Goal: Task Accomplishment & Management: Use online tool/utility

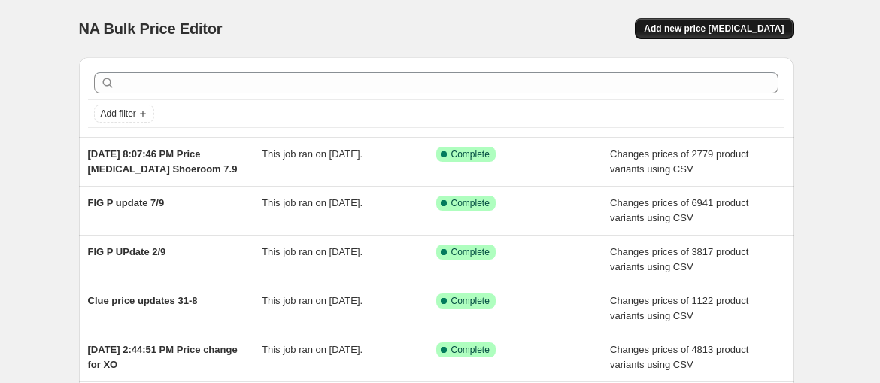
click at [670, 18] on button "Add new price [MEDICAL_DATA]" at bounding box center [714, 28] width 158 height 21
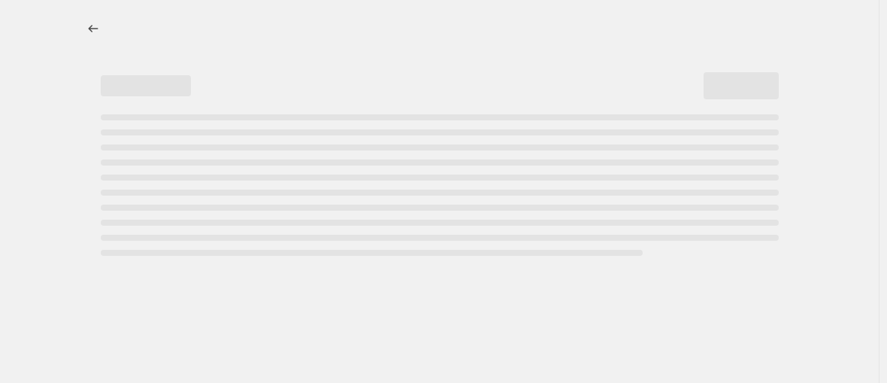
select select "percentage"
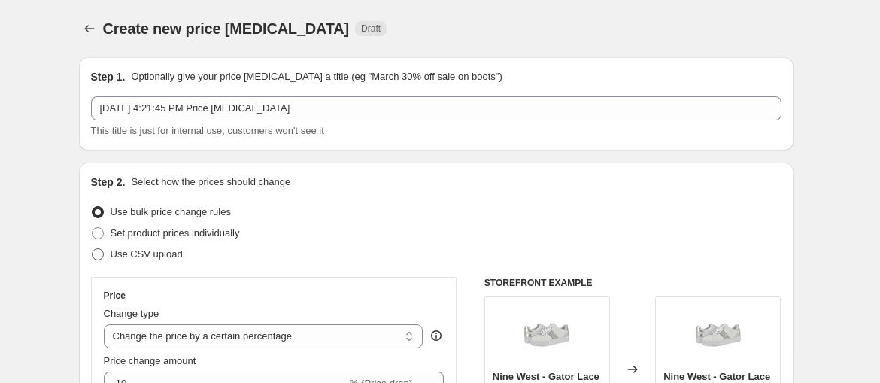
click at [183, 248] on span "Use CSV upload" at bounding box center [147, 253] width 72 height 11
click at [92, 248] on input "Use CSV upload" at bounding box center [92, 248] width 1 height 1
radio input "true"
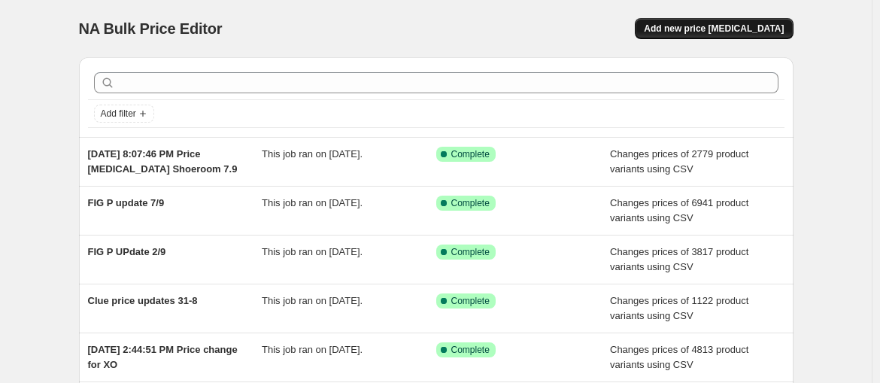
click at [687, 23] on span "Add new price change job" at bounding box center [714, 29] width 140 height 12
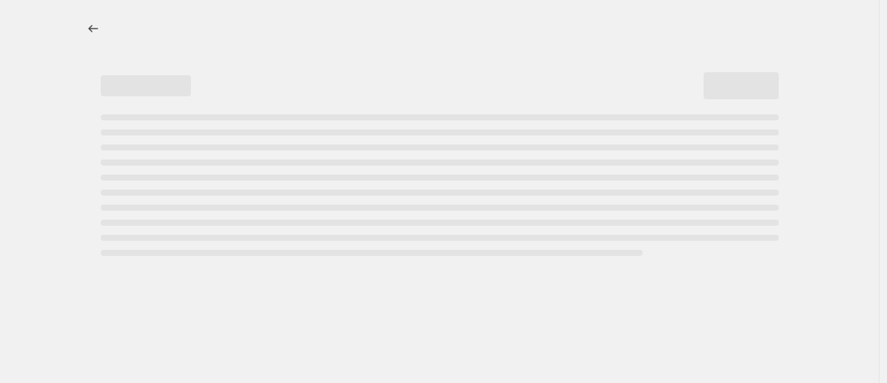
select select "percentage"
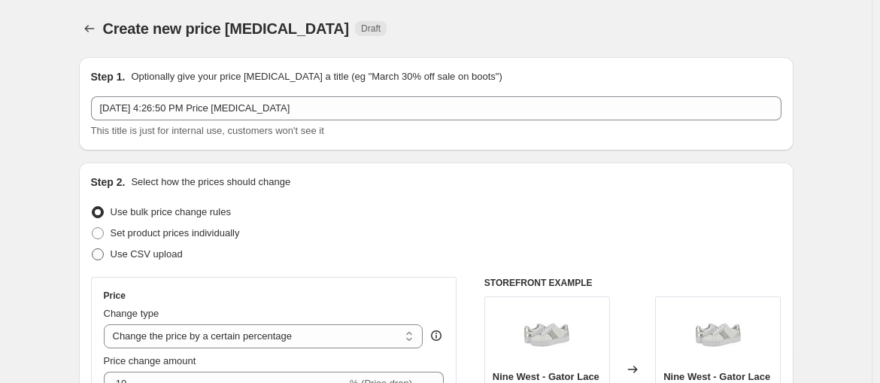
click at [183, 248] on span "Use CSV upload" at bounding box center [147, 253] width 72 height 11
click at [92, 248] on input "Use CSV upload" at bounding box center [92, 248] width 1 height 1
radio input "true"
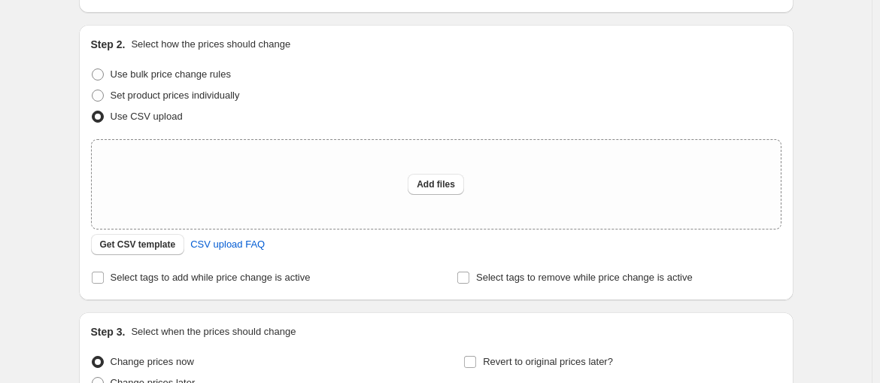
scroll to position [156, 0]
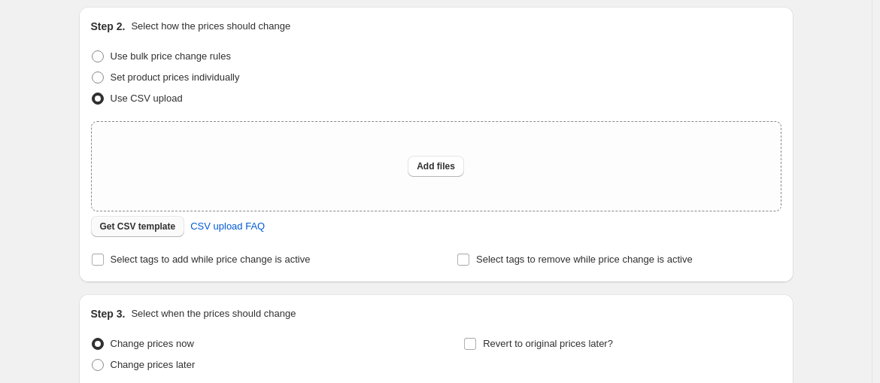
click at [176, 220] on span "Get CSV template" at bounding box center [138, 226] width 76 height 12
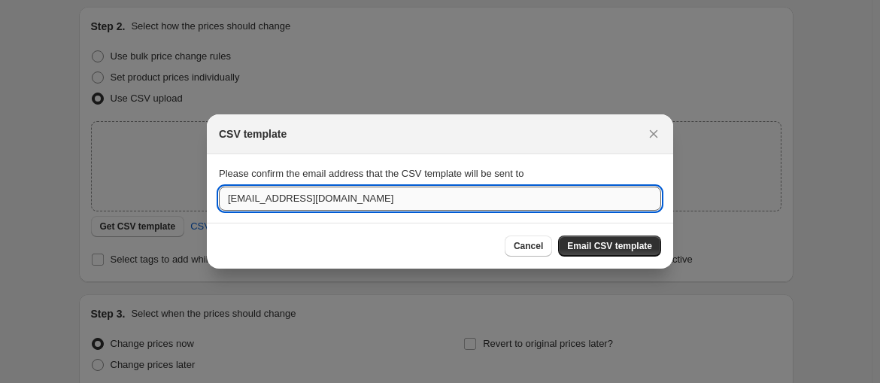
click at [576, 197] on input "fahimetmana@gmail.com" at bounding box center [440, 198] width 442 height 24
type input "a.anis@etmana.com"
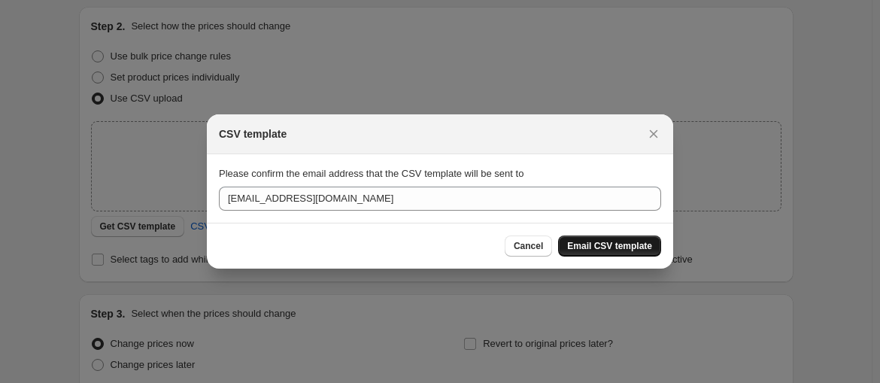
click at [583, 239] on button "Email CSV template" at bounding box center [609, 245] width 103 height 21
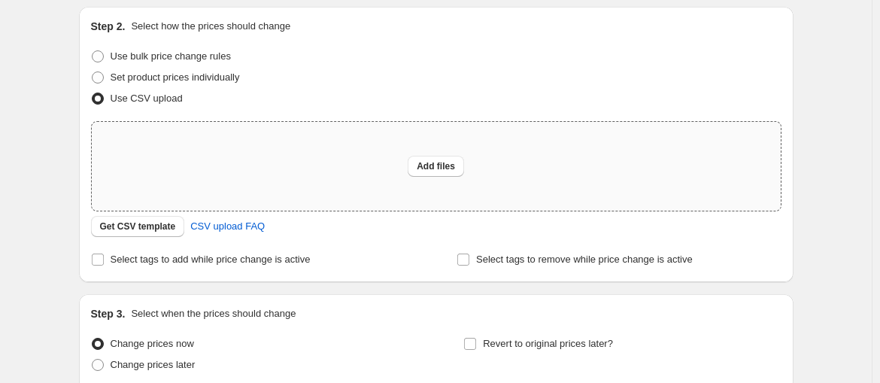
click at [438, 122] on div "Add files" at bounding box center [436, 166] width 689 height 89
type input "C:\fakepath\inventory_export_1 (11).csv"
click at [374, 122] on div "Add files" at bounding box center [436, 166] width 689 height 89
type input "C:\fakepath\asdfhj.csv"
click at [432, 122] on div "Add files" at bounding box center [436, 166] width 689 height 89
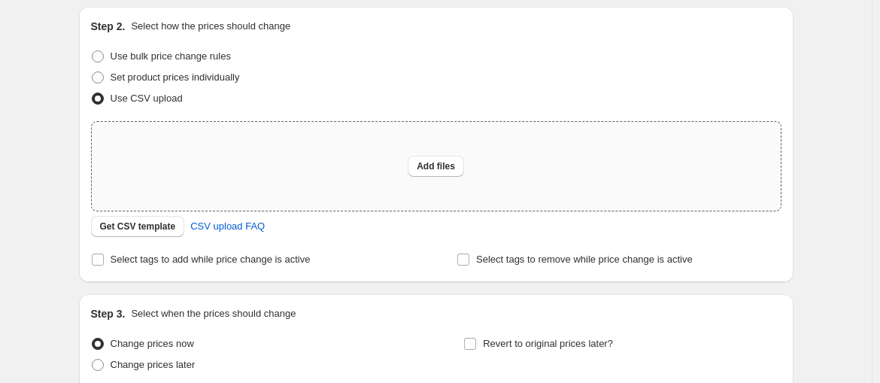
type input "C:\fakepath\asdfhj.csv"
click at [435, 160] on span "Add files" at bounding box center [436, 166] width 38 height 12
type input "C:\fakepath\asdfhj.csv"
click at [450, 156] on button "Add files" at bounding box center [435, 166] width 56 height 21
type input "C:\fakepath\asdfhj.csv"
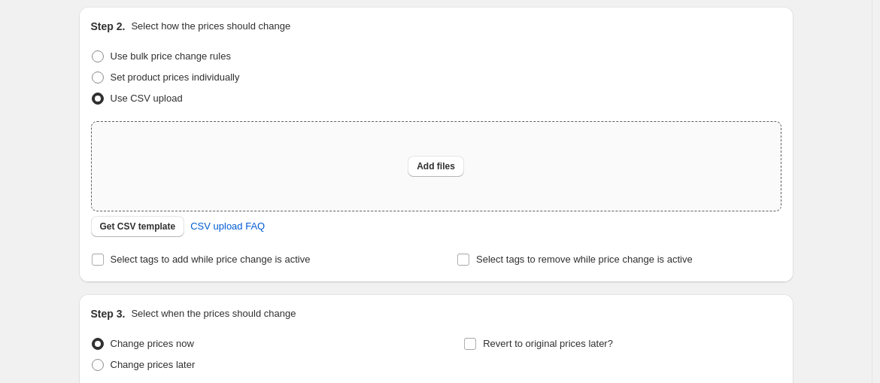
click at [401, 122] on div "Add files" at bounding box center [436, 166] width 689 height 89
type input "C:\fakepath\asdfhj.csv"
click at [432, 160] on span "Add files" at bounding box center [436, 166] width 38 height 12
type input "C:\fakepath\asdfhj.csv"
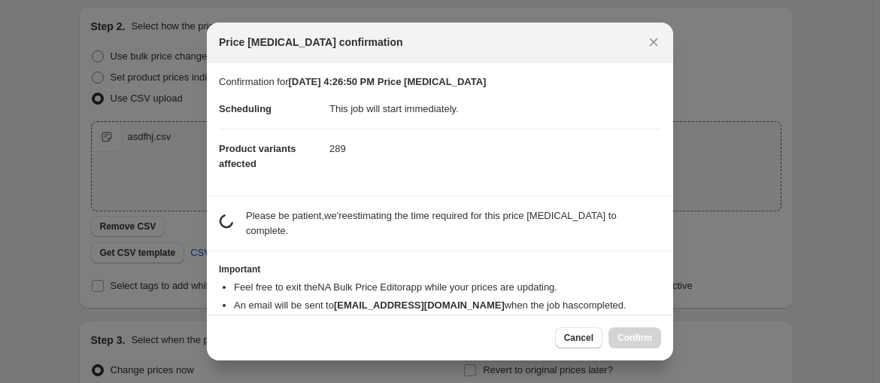
scroll to position [0, 0]
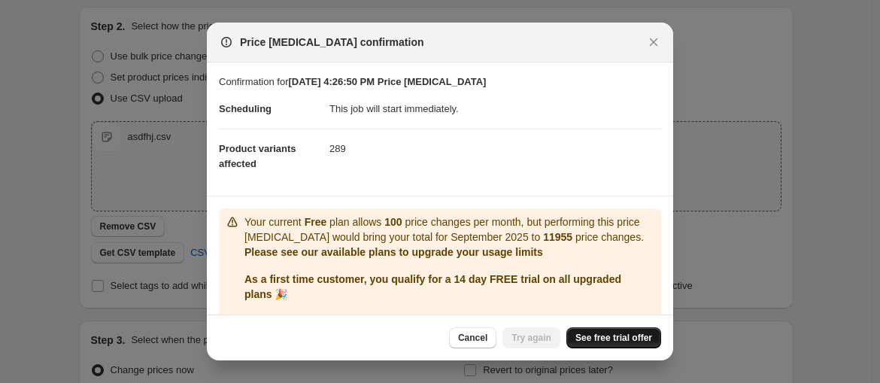
click at [575, 327] on link "See free trial offer" at bounding box center [613, 337] width 95 height 21
click at [646, 50] on icon "Close" at bounding box center [653, 42] width 15 height 15
